Goal: Navigation & Orientation: Find specific page/section

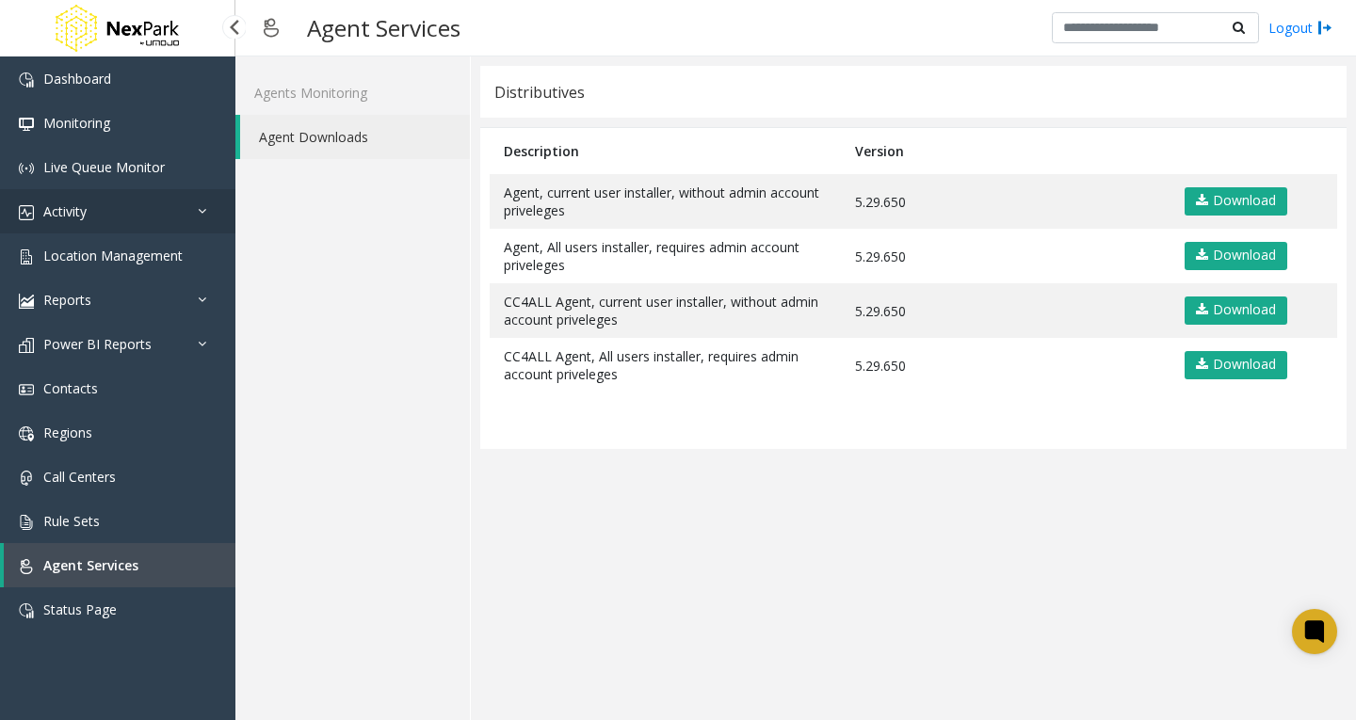
click at [98, 216] on link "Activity" at bounding box center [117, 211] width 235 height 44
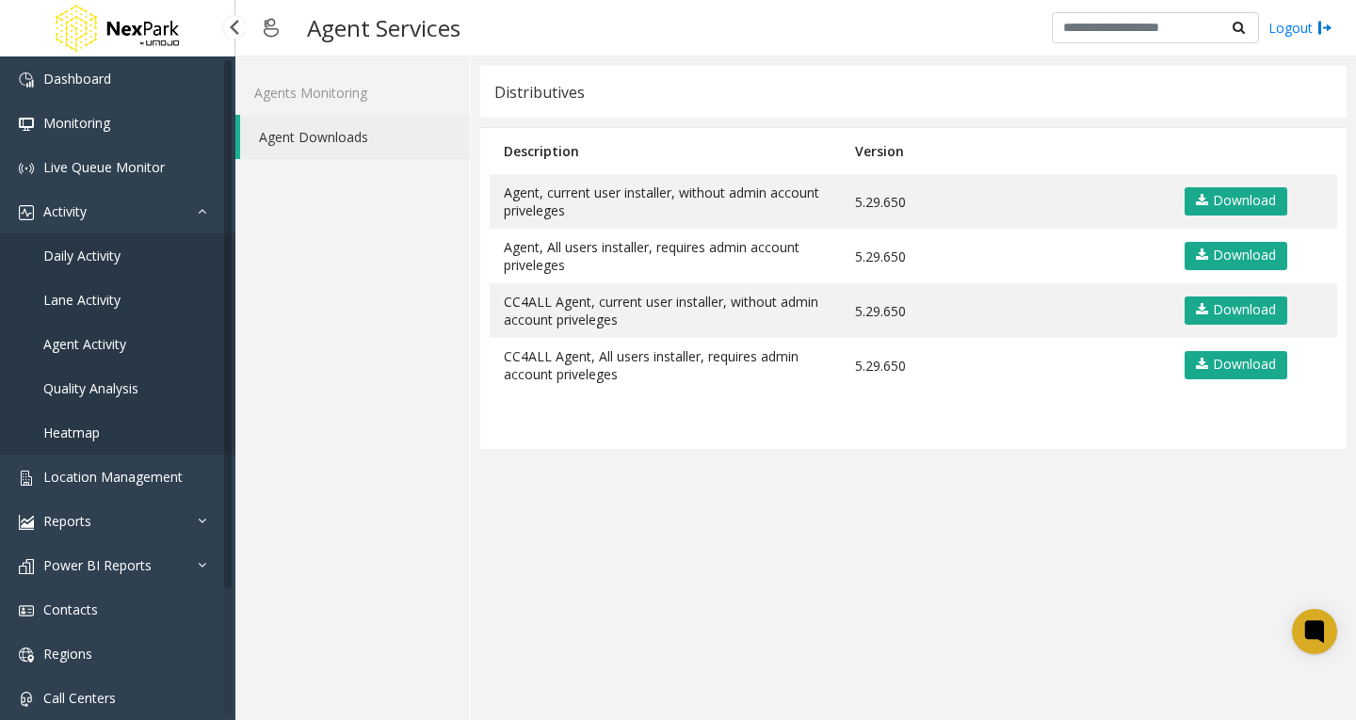
click at [97, 265] on link "Daily Activity" at bounding box center [117, 255] width 235 height 44
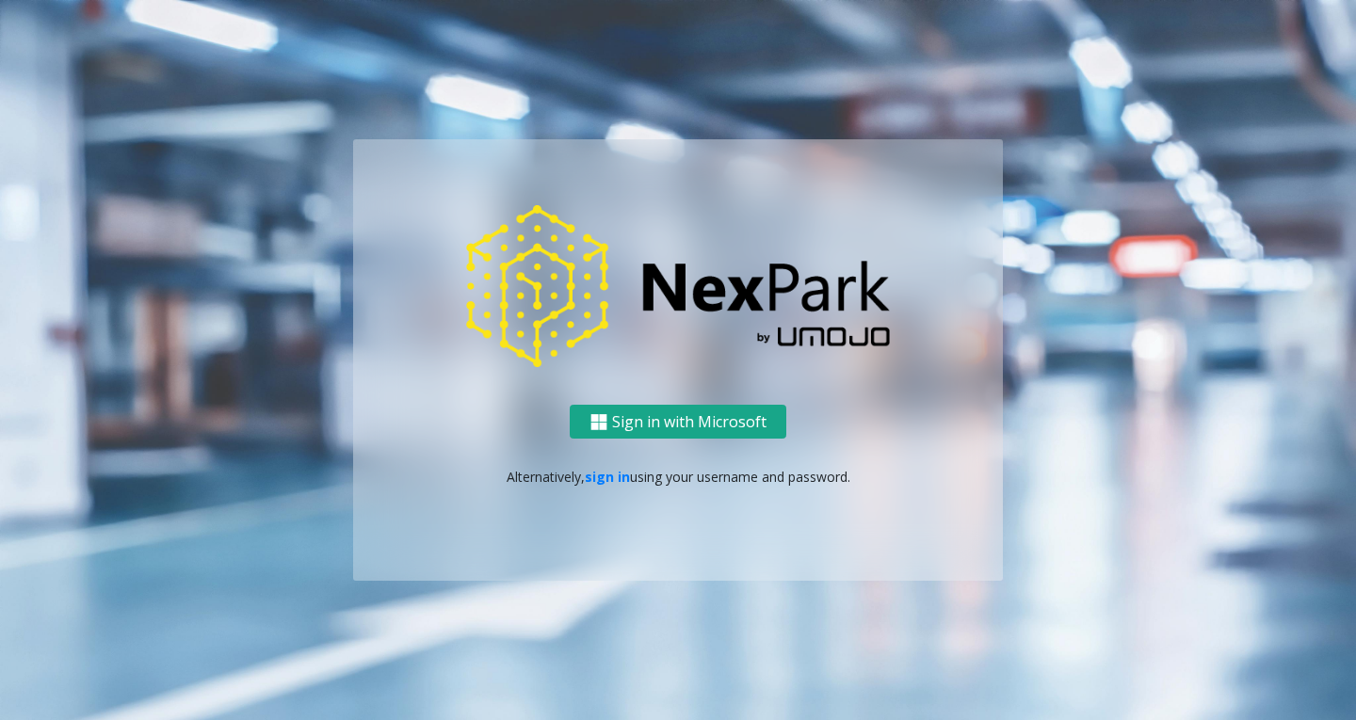
click at [688, 420] on button "Sign in with Microsoft" at bounding box center [678, 422] width 217 height 35
